Goal: Transaction & Acquisition: Purchase product/service

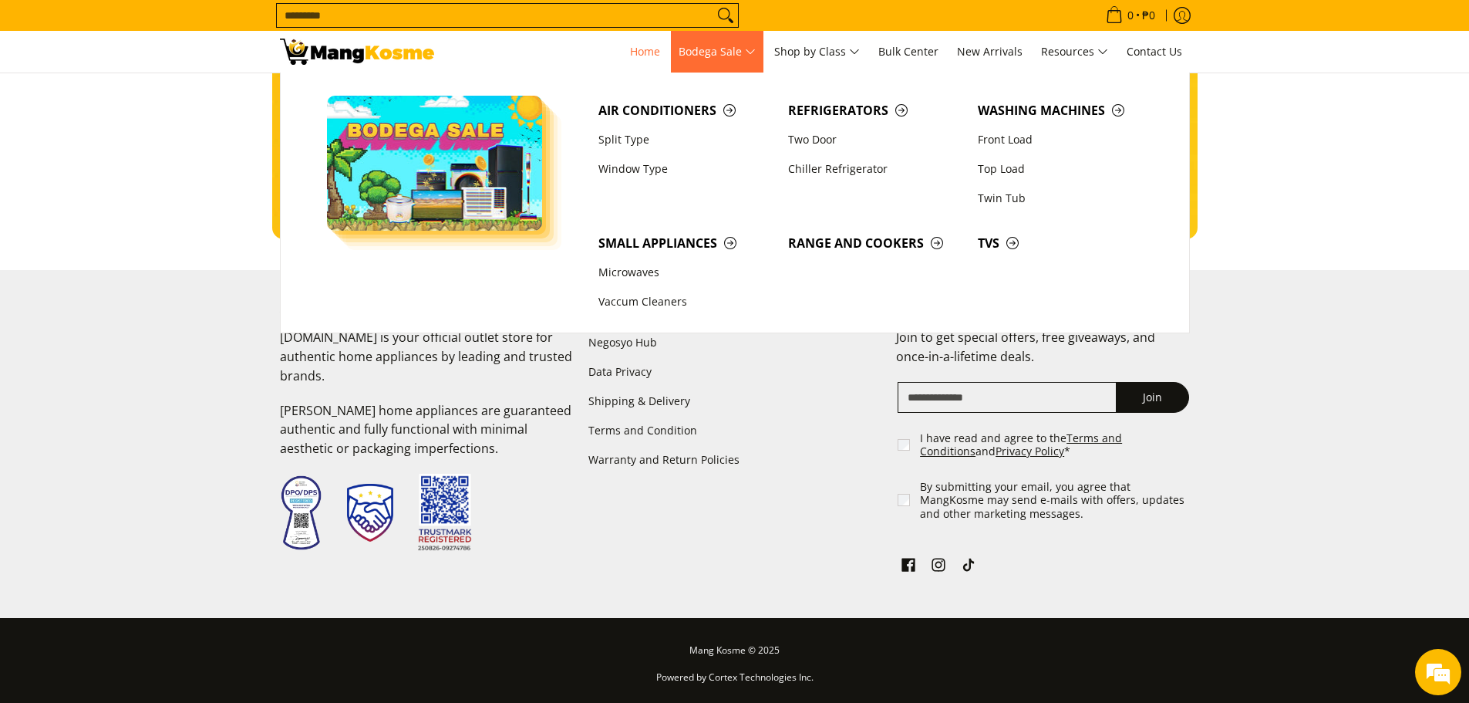
click at [701, 49] on span "Bodega Sale" at bounding box center [717, 51] width 77 height 19
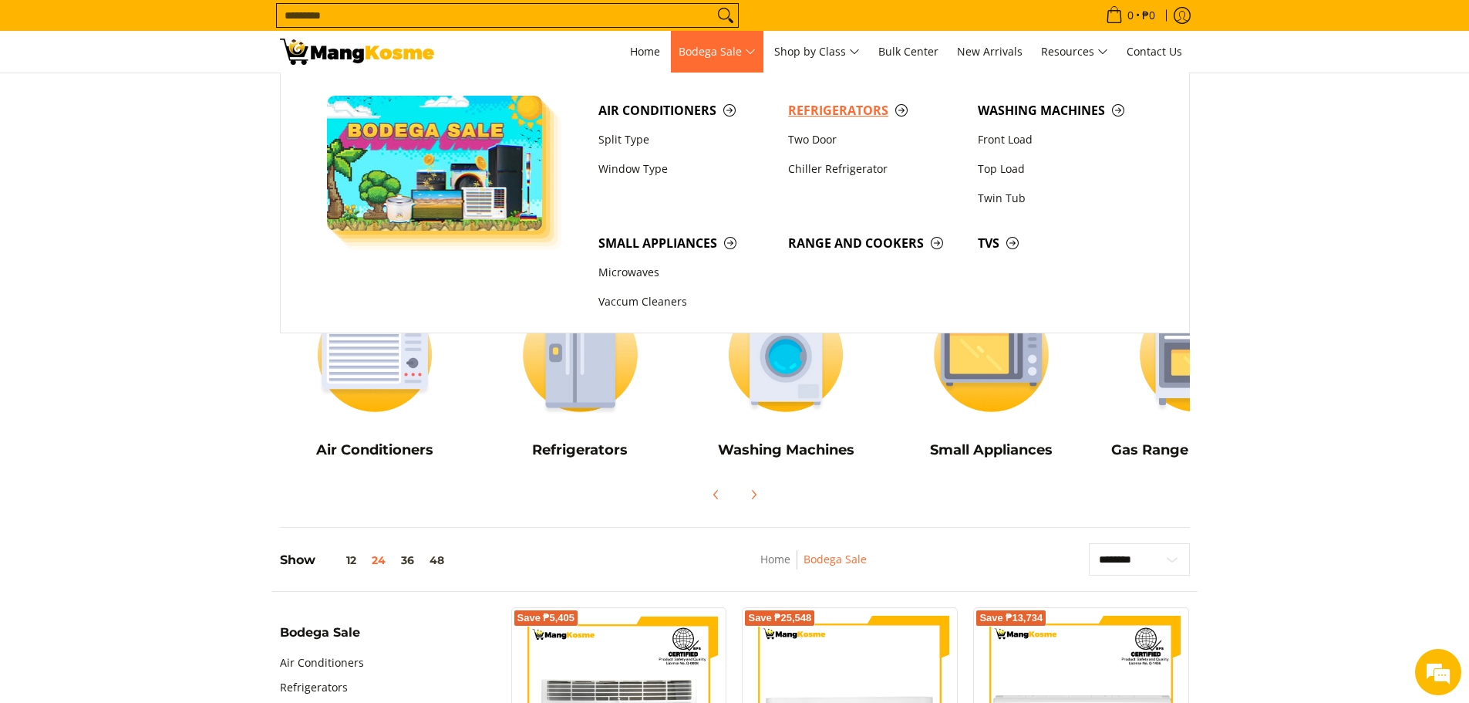
click at [847, 108] on span "Refrigerators" at bounding box center [875, 110] width 174 height 19
